Goal: Transaction & Acquisition: Purchase product/service

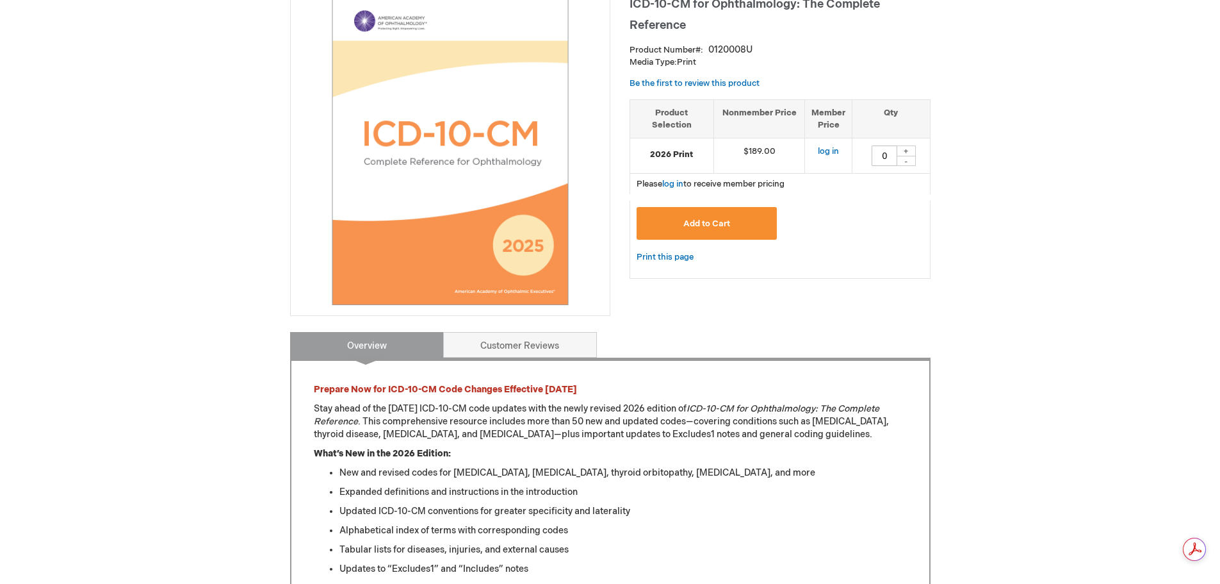
scroll to position [192, 0]
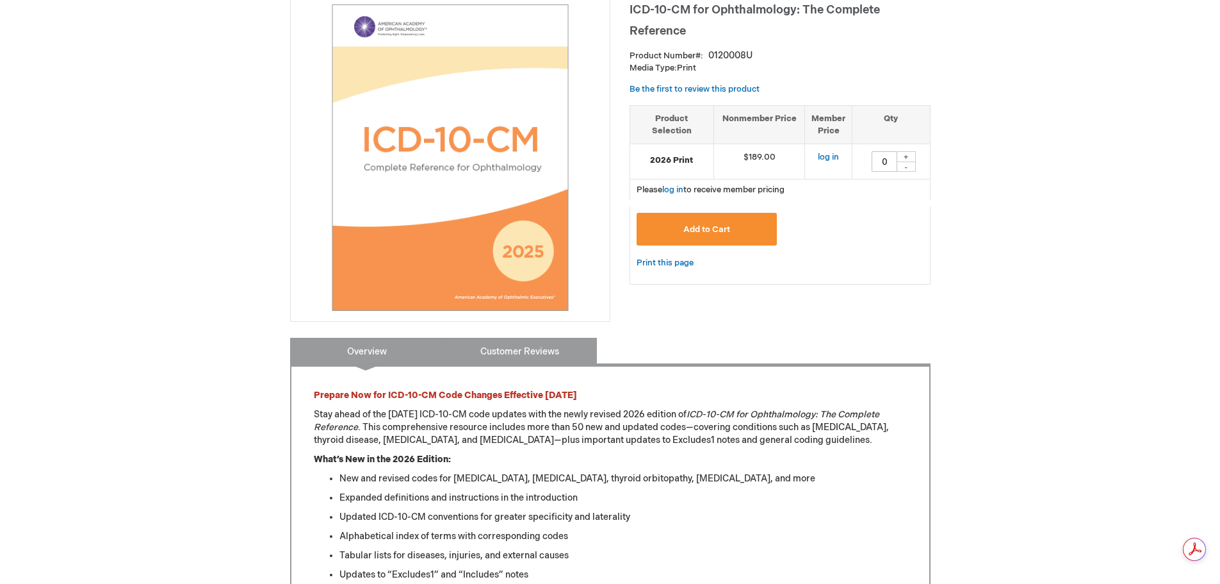
click at [496, 343] on link "Customer Reviews" at bounding box center [520, 351] width 154 height 26
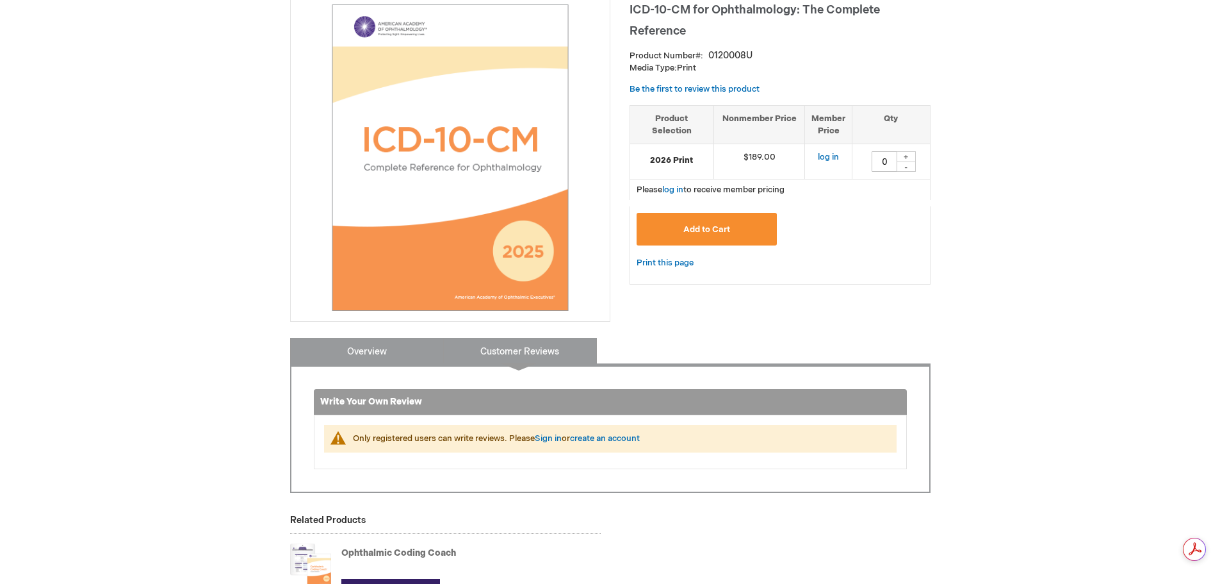
click at [359, 350] on link "Overview" at bounding box center [367, 351] width 154 height 26
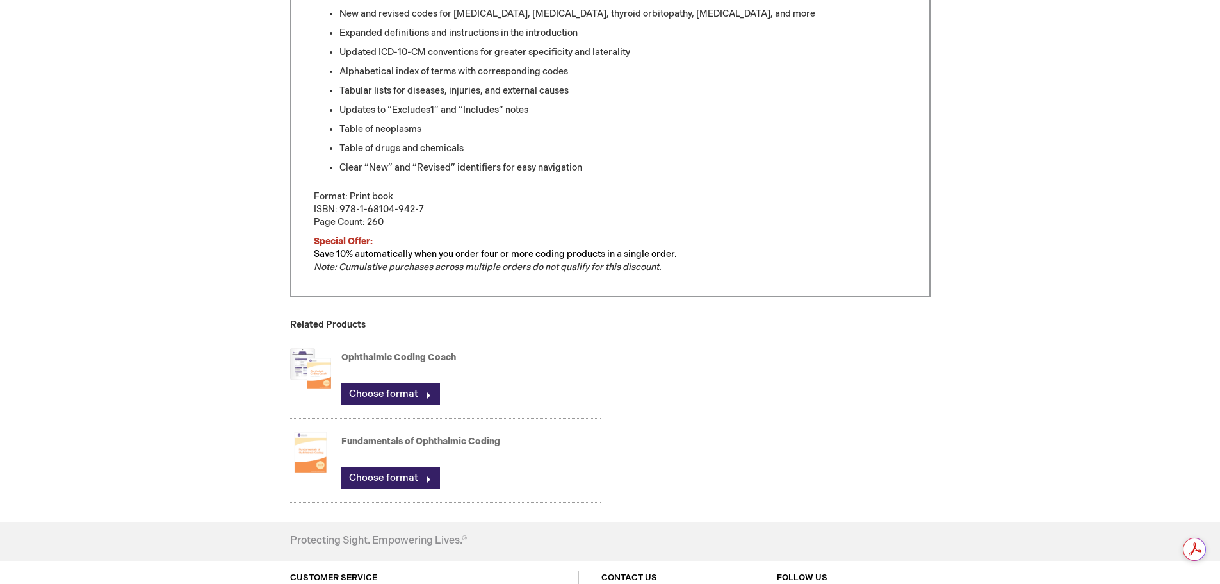
scroll to position [658, 0]
click at [395, 394] on link "Choose format" at bounding box center [390, 393] width 99 height 22
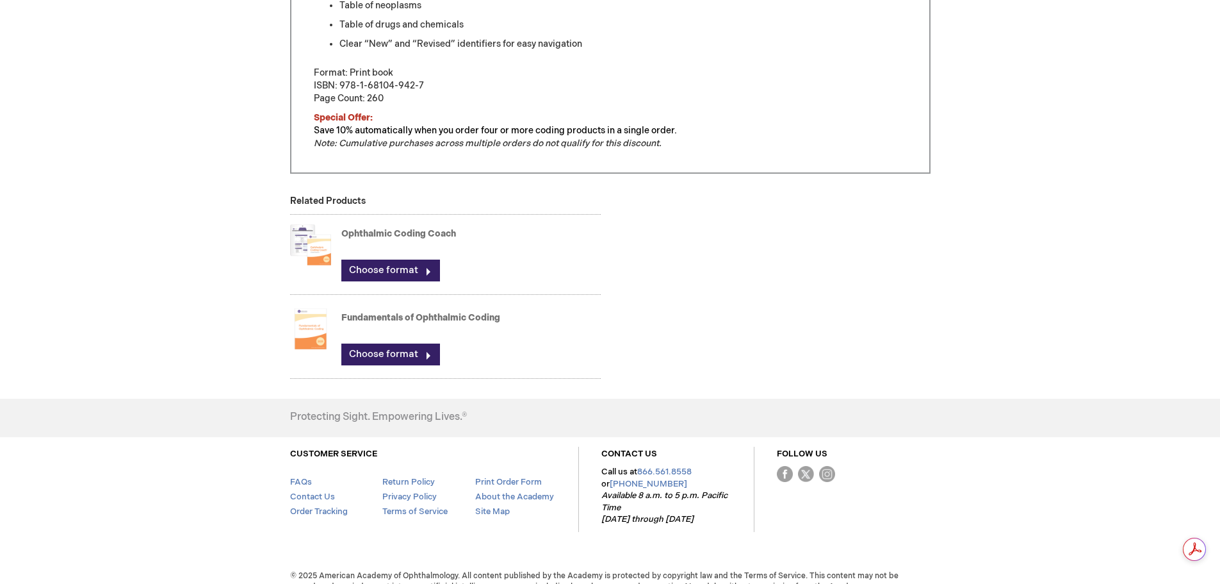
scroll to position [786, 0]
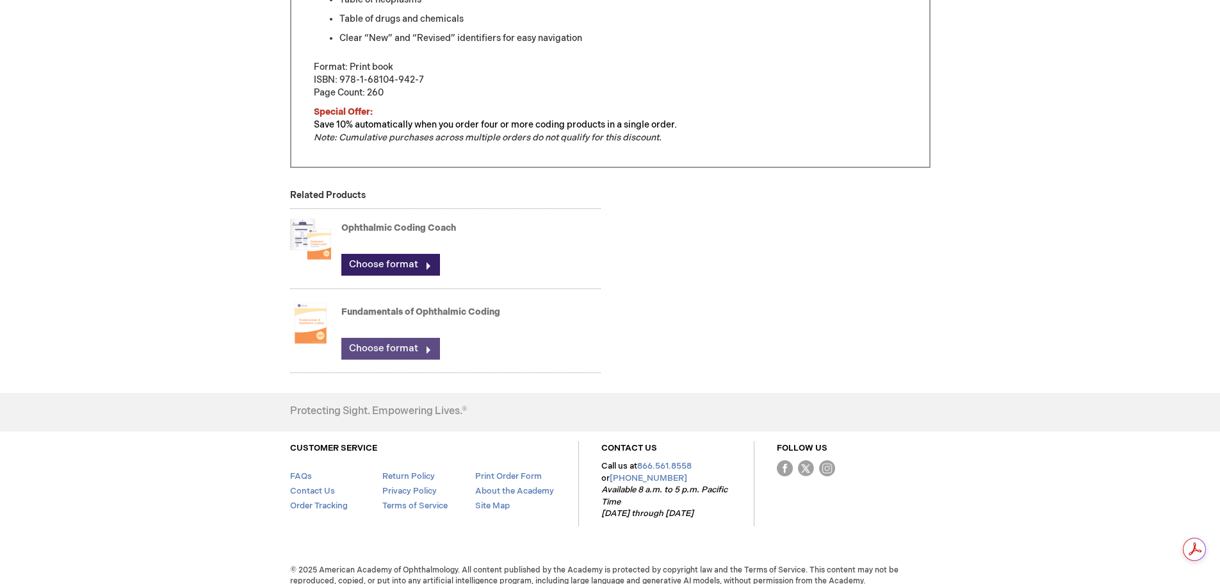
click at [384, 348] on link "Choose format" at bounding box center [390, 349] width 99 height 22
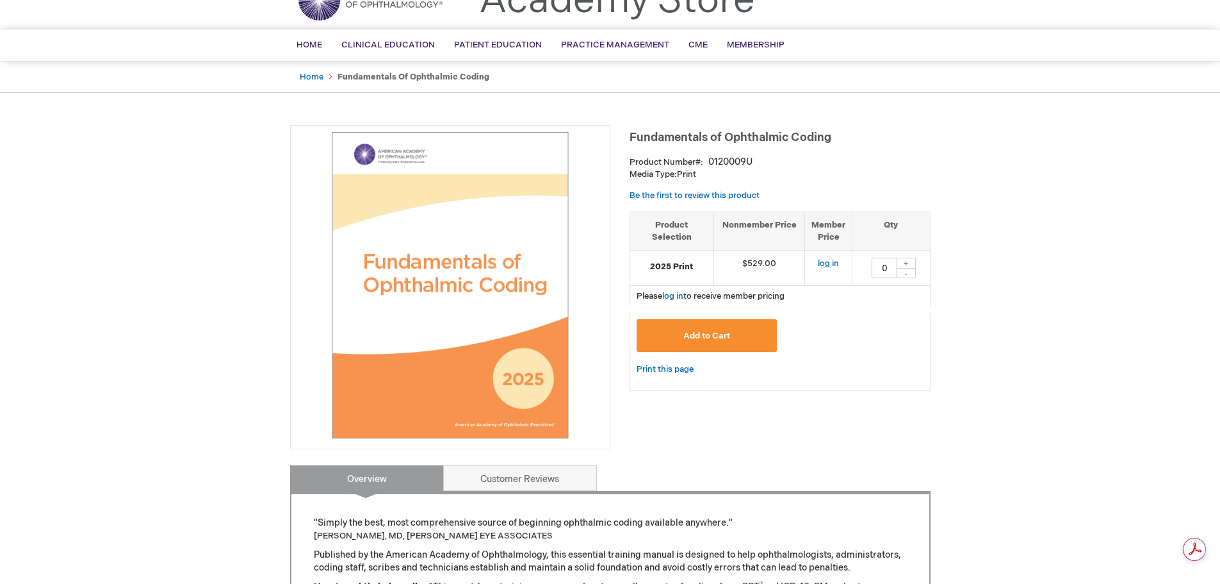
scroll to position [64, 0]
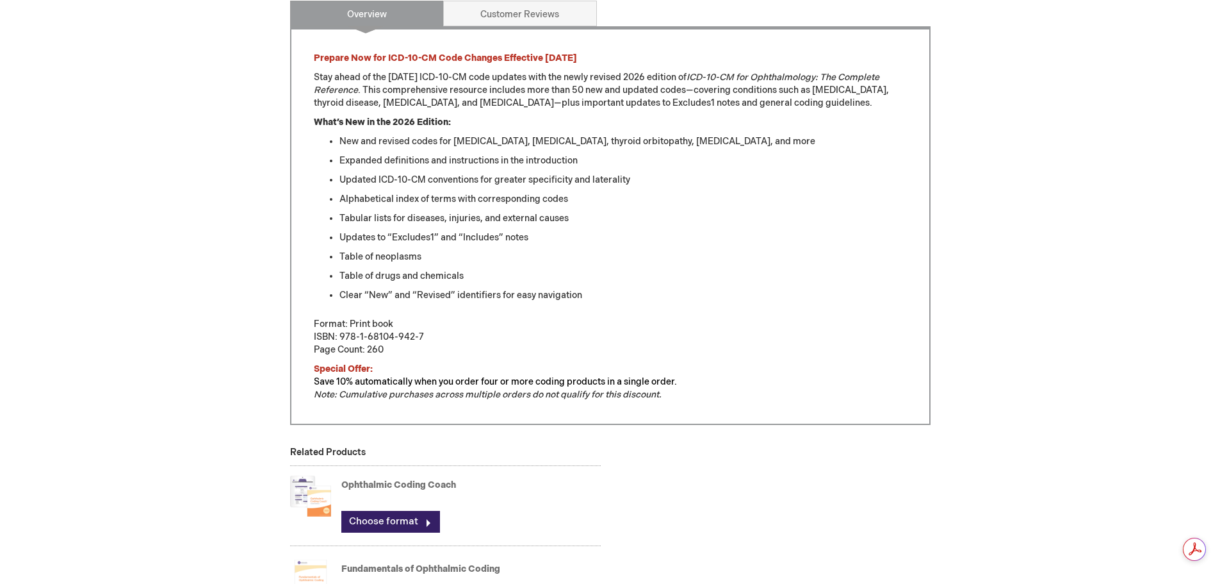
scroll to position [722, 0]
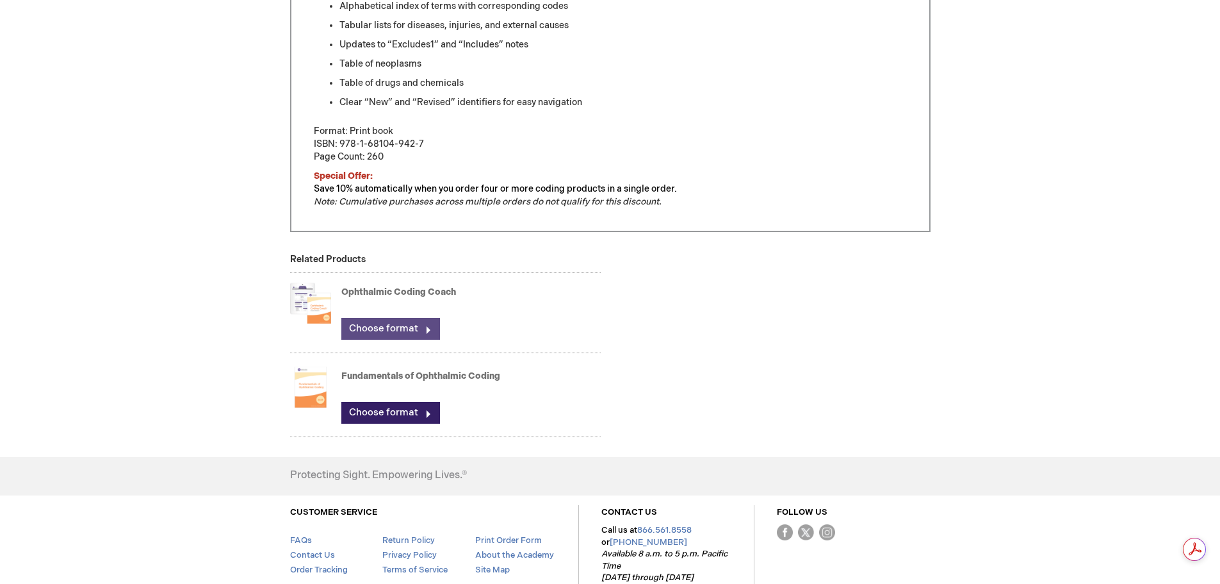
click at [378, 331] on link "Choose format" at bounding box center [390, 329] width 99 height 22
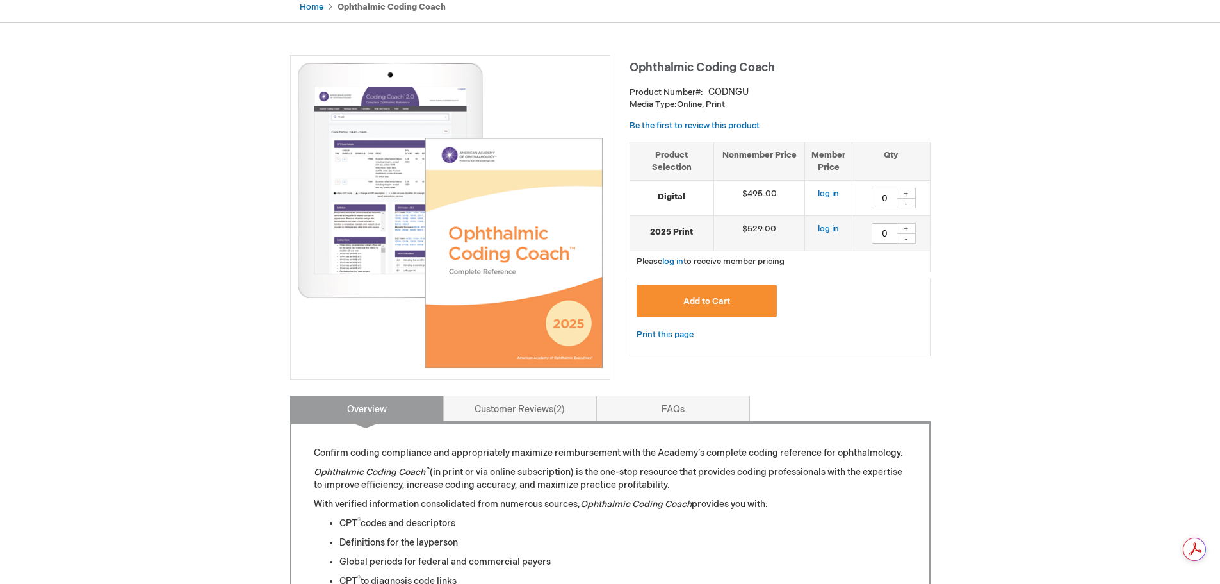
scroll to position [128, 0]
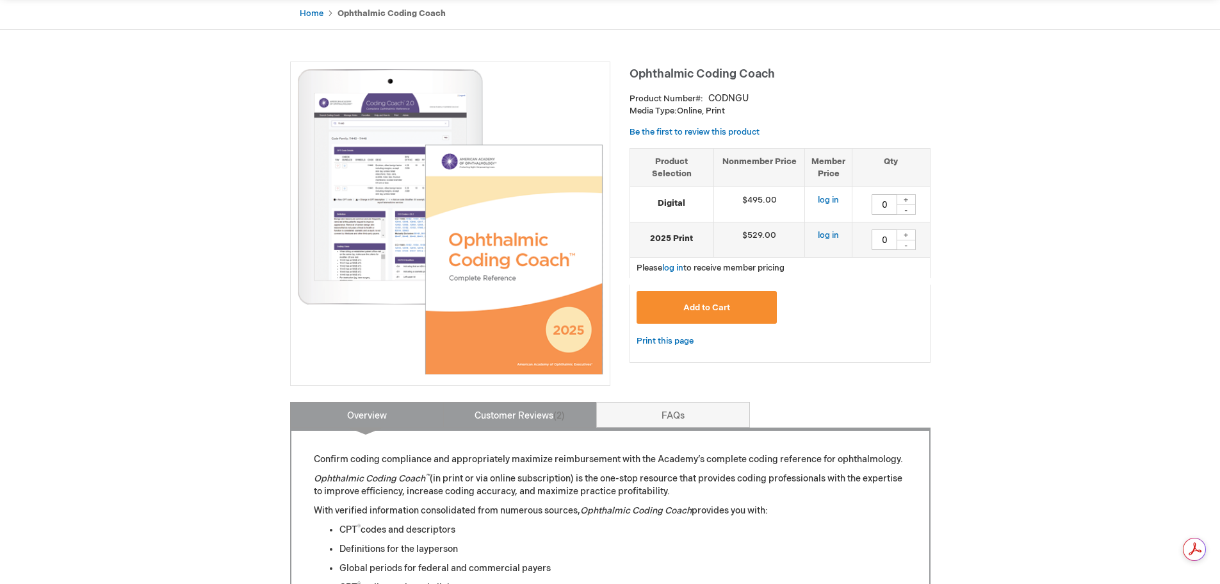
click at [525, 413] on link "Customer Reviews 2" at bounding box center [520, 415] width 154 height 26
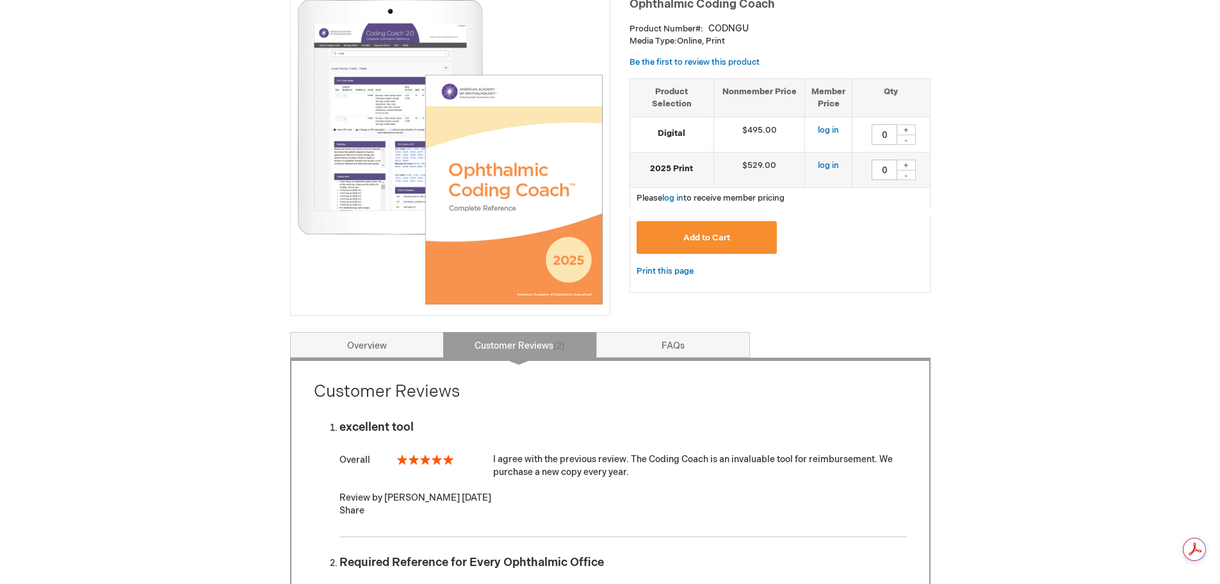
scroll to position [192, 0]
